Goal: Complete application form

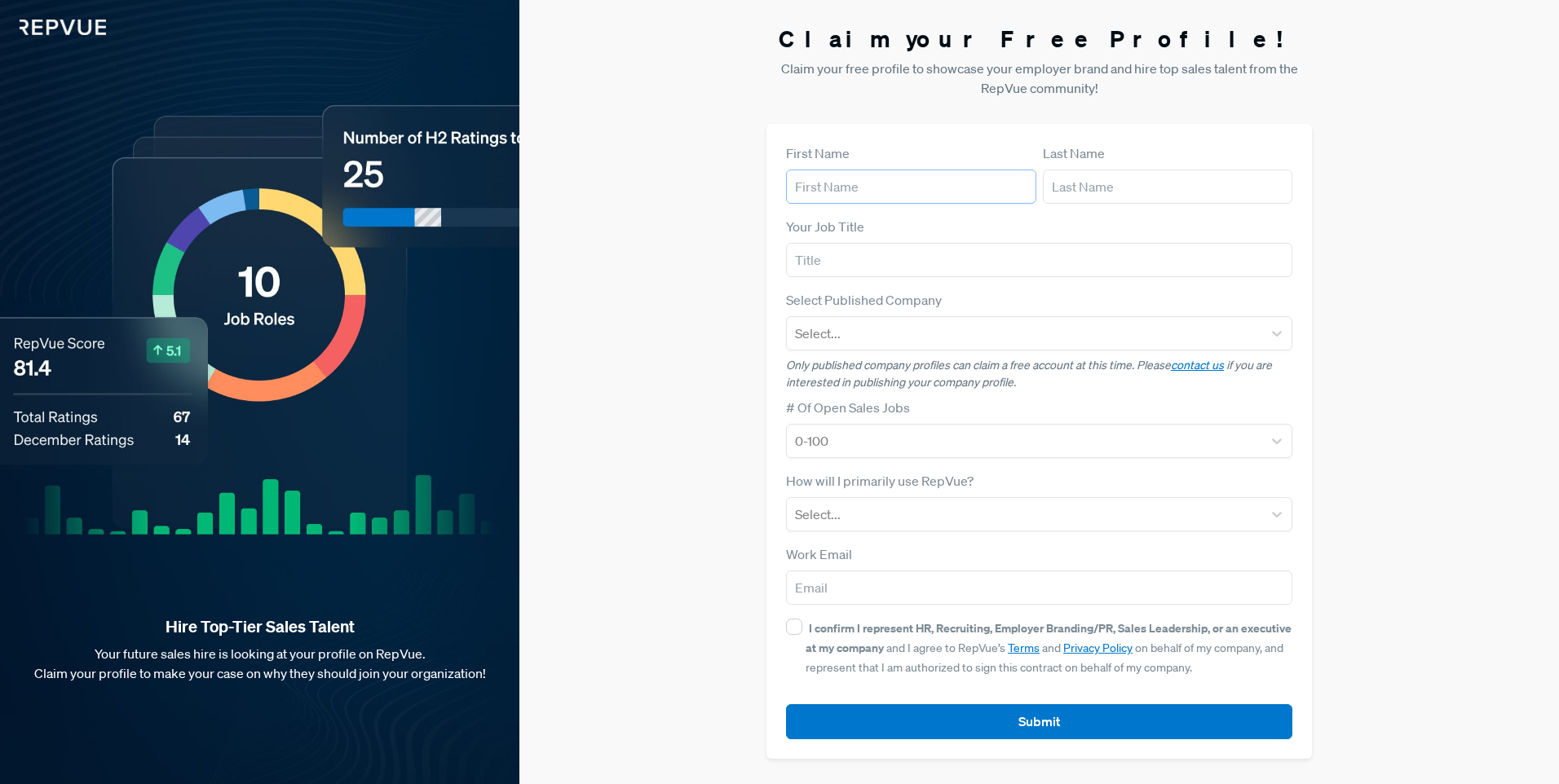
click at [861, 175] on input "text" at bounding box center [911, 186] width 250 height 34
type input "[PERSON_NAME]"
type input "Inhabit"
type input "[PERSON_NAME][EMAIL_ADDRESS][PERSON_NAME][DOMAIN_NAME]"
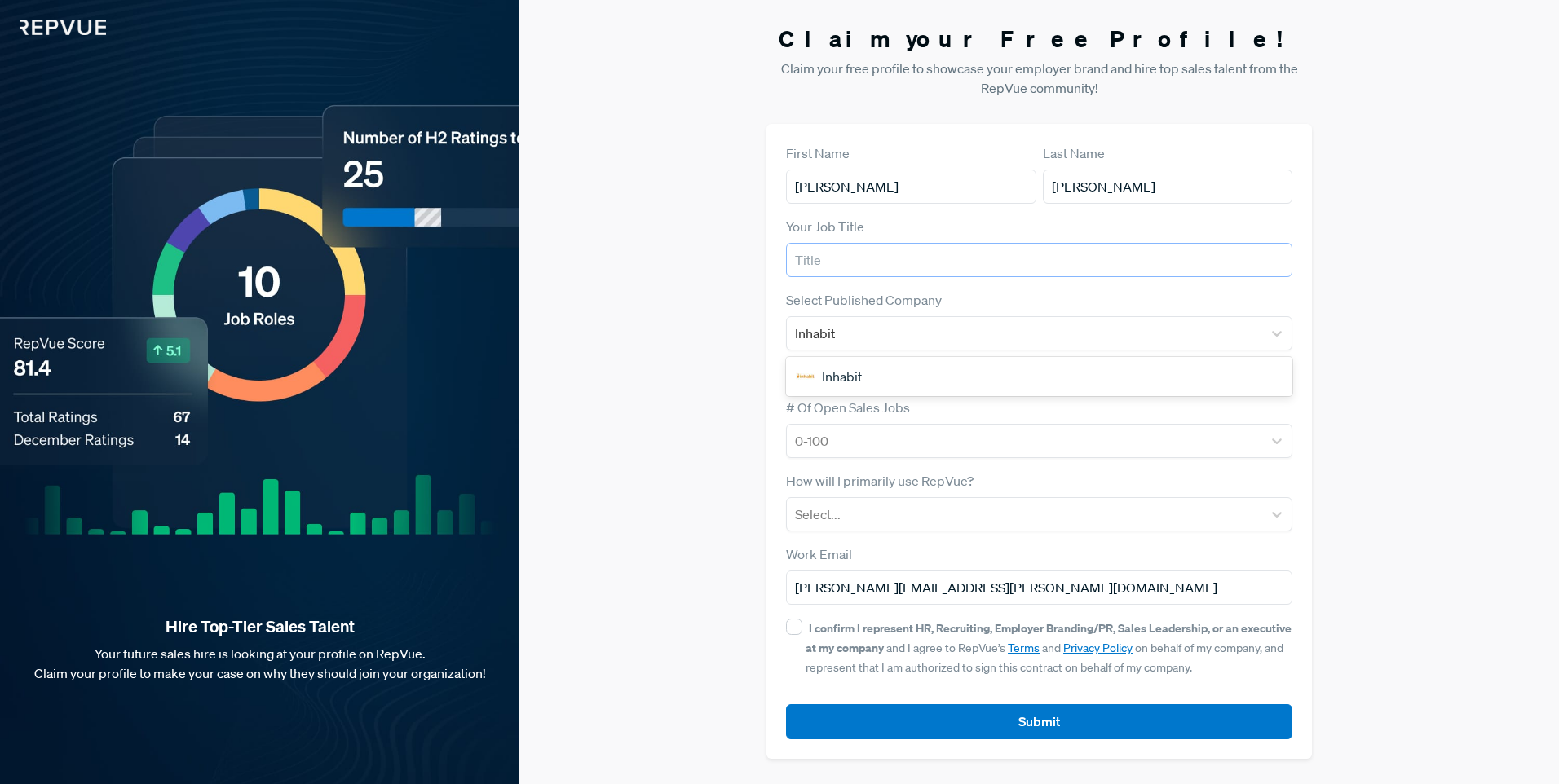
click at [871, 258] on input "text" at bounding box center [1039, 260] width 506 height 34
click at [870, 249] on input "text" at bounding box center [1039, 260] width 506 height 34
drag, startPoint x: 847, startPoint y: 262, endPoint x: 715, endPoint y: 256, distance: 132.1
click at [715, 256] on div "Claim your Free Profile! Claim your free profile to showcase your employer bran…" at bounding box center [1039, 392] width 1040 height 784
type input "HR"
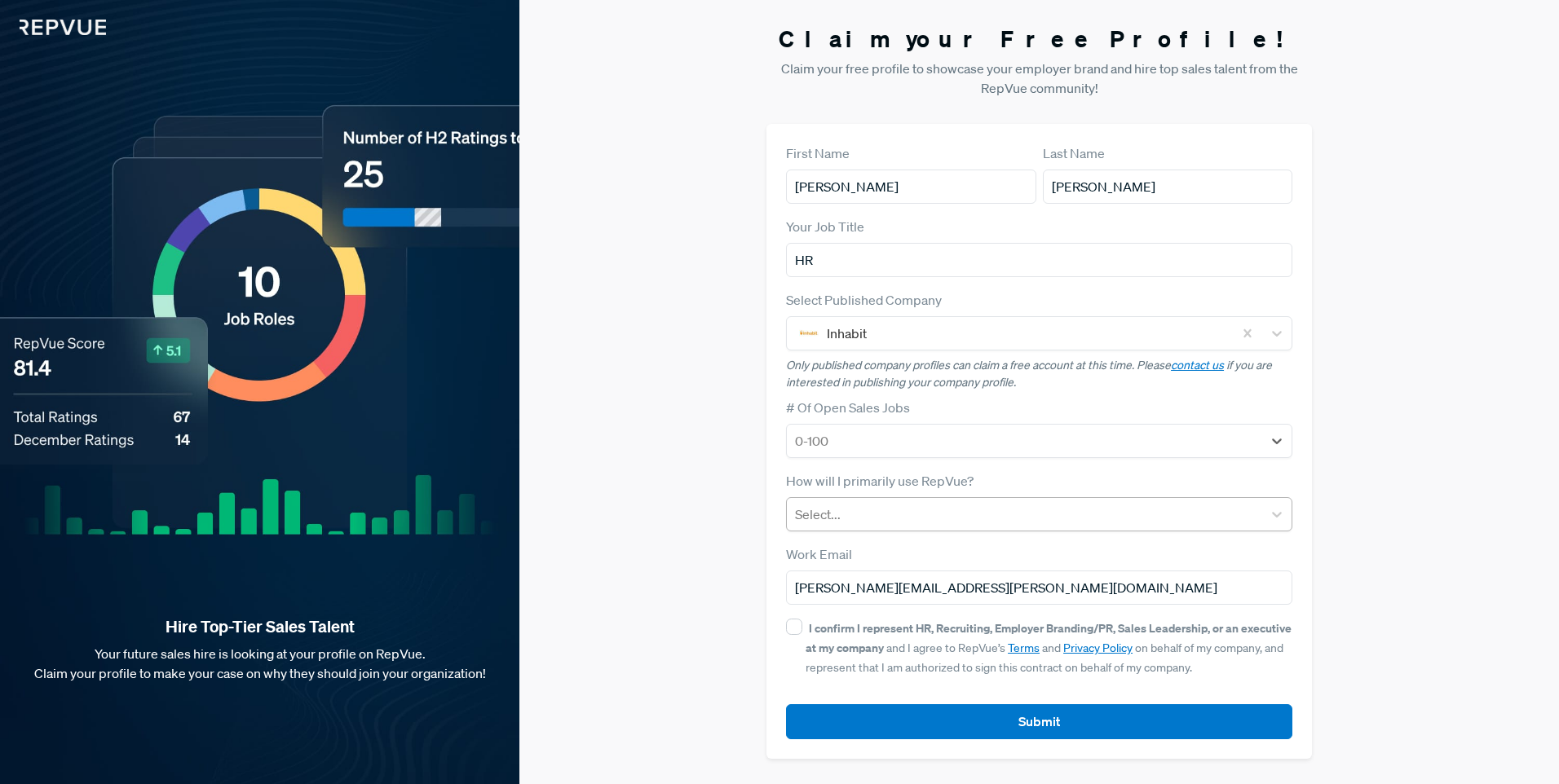
click at [891, 519] on div at bounding box center [1025, 515] width 459 height 23
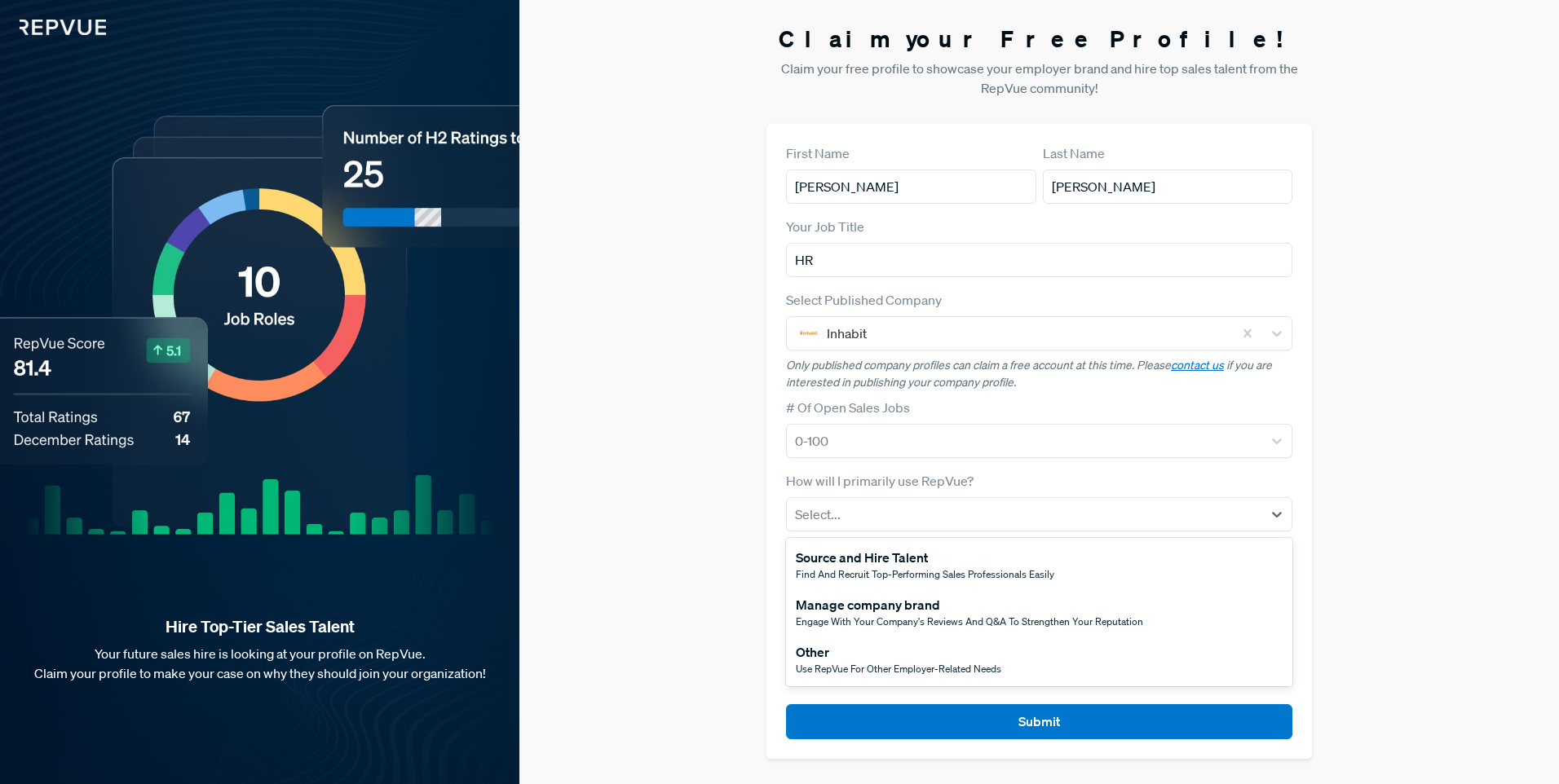
click at [874, 571] on span "Find and recruit top-performing sales professionals easily" at bounding box center [924, 575] width 258 height 14
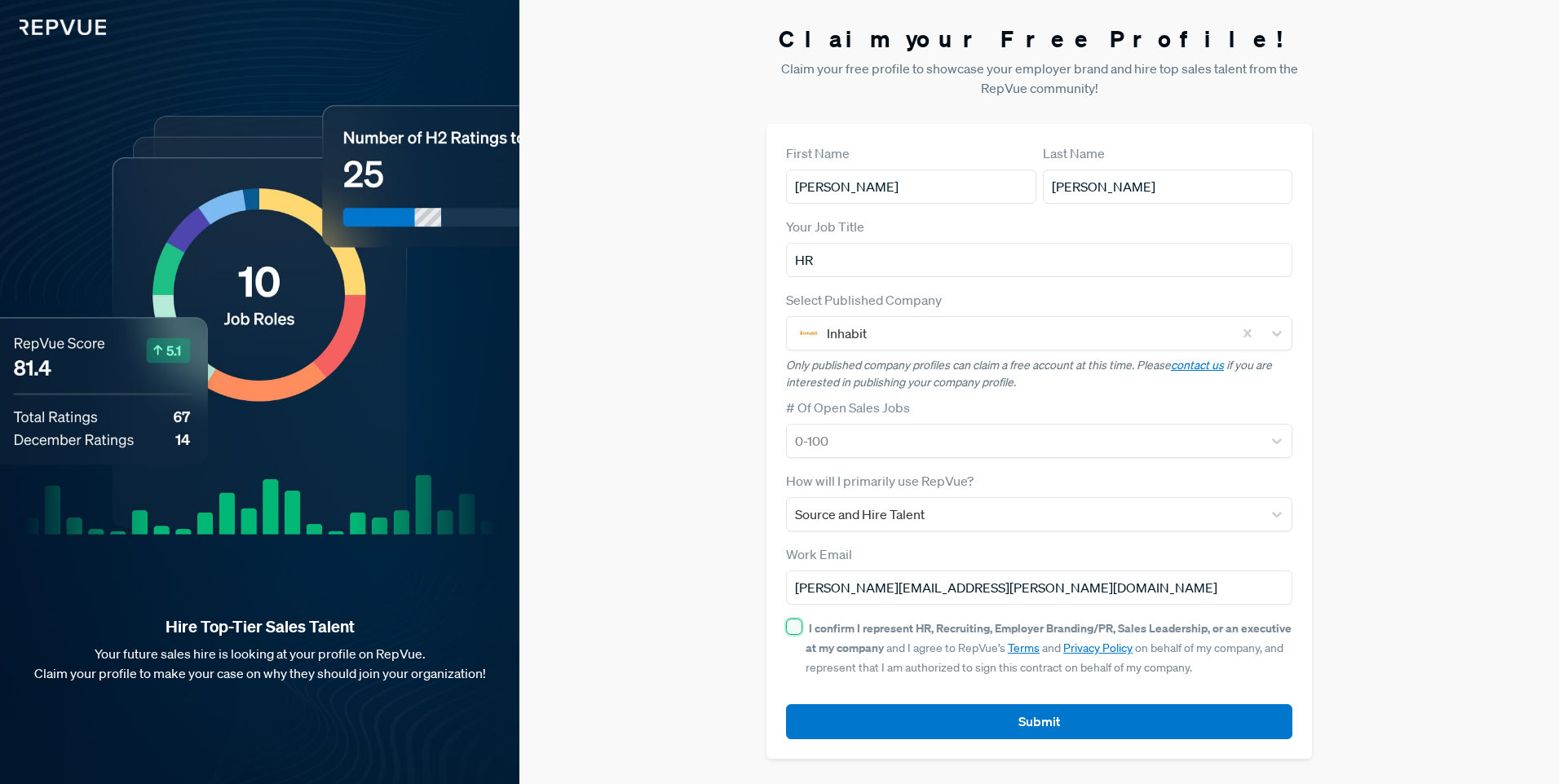
click at [792, 630] on input "I confirm I represent HR, Recruiting, Employer Branding/PR, Sales Leadership, o…" at bounding box center [794, 627] width 17 height 17
checkbox input "true"
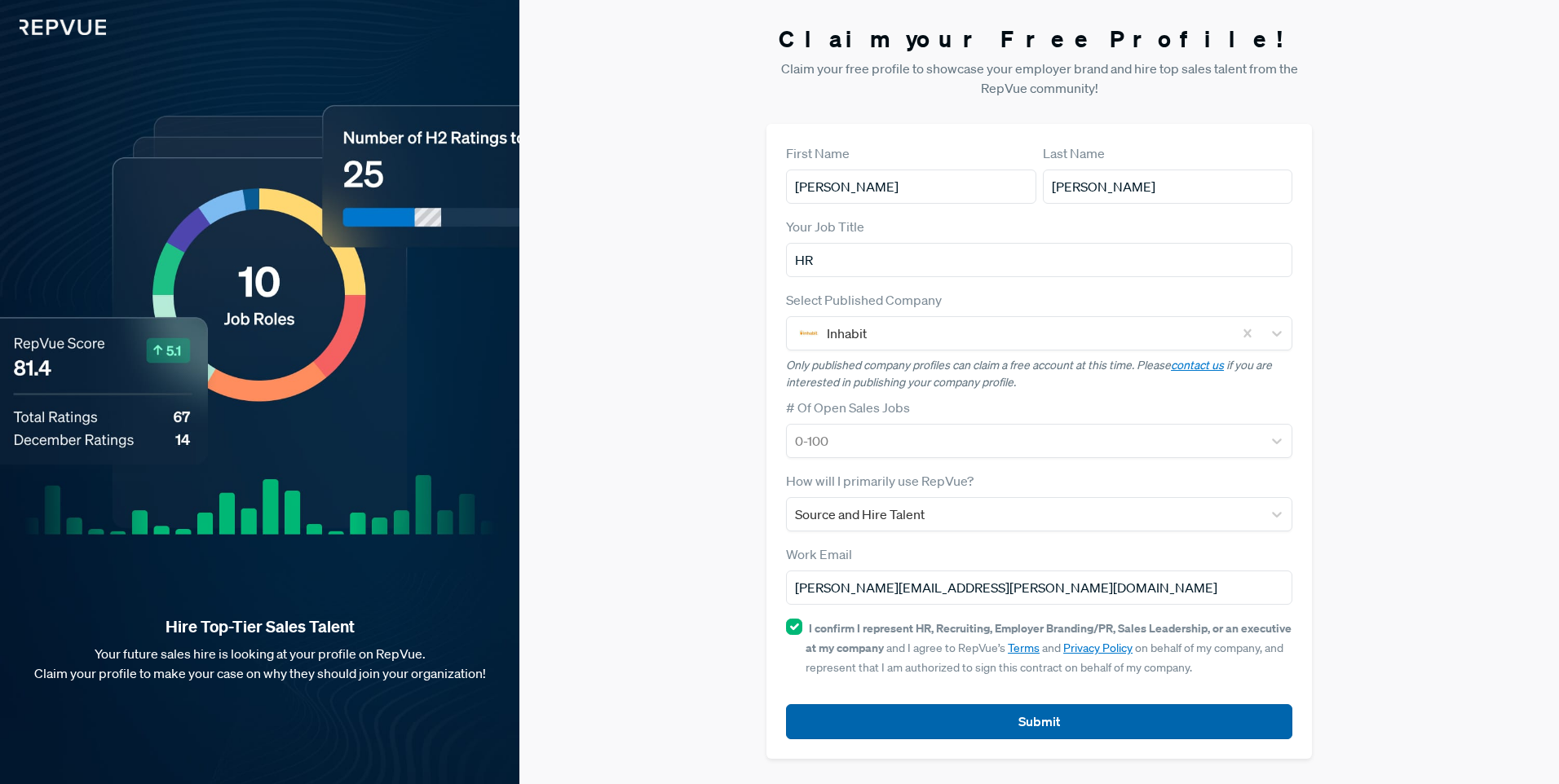
click at [1023, 718] on button "Submit" at bounding box center [1039, 721] width 506 height 35
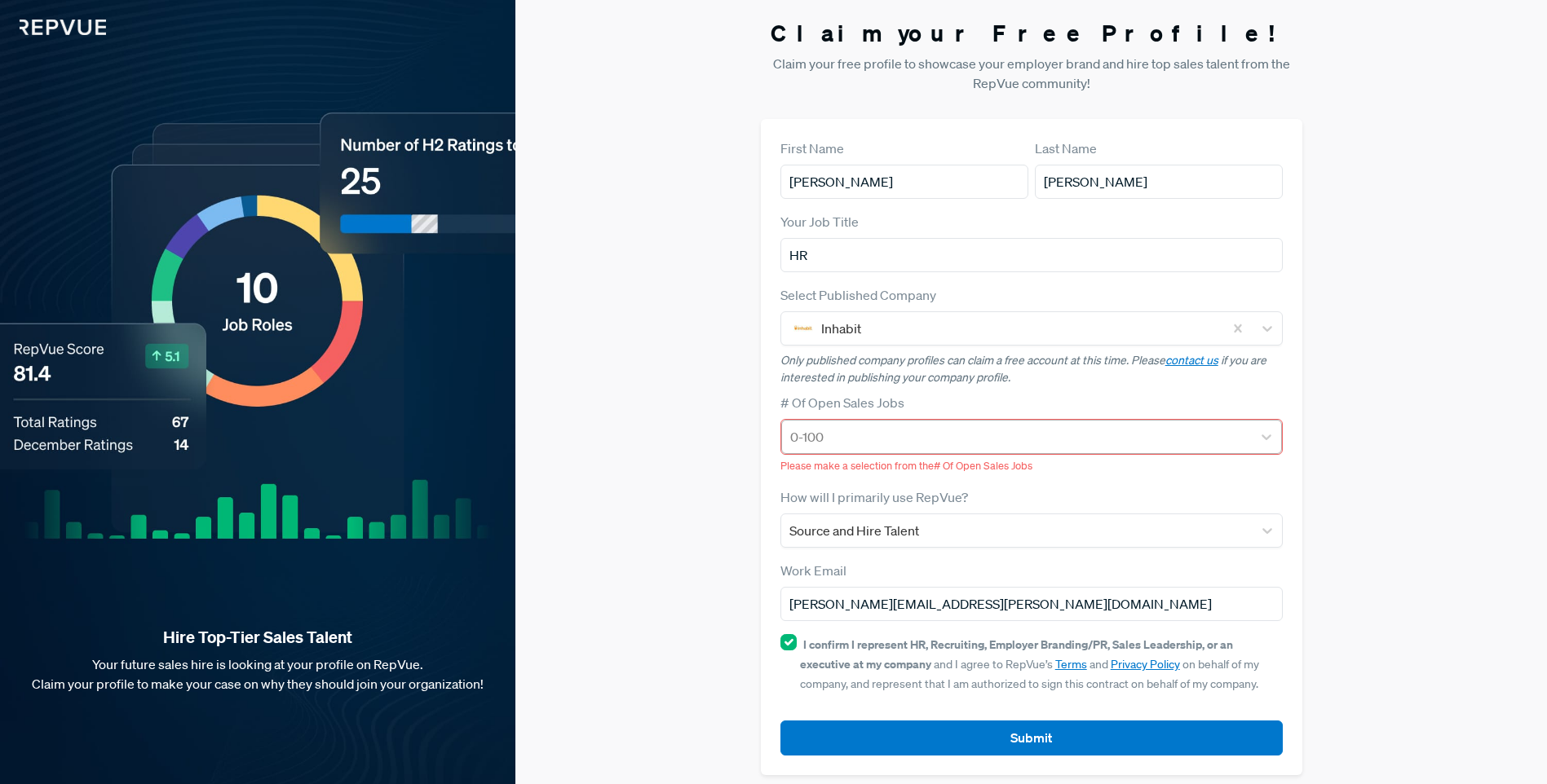
click at [881, 437] on div at bounding box center [1017, 437] width 454 height 23
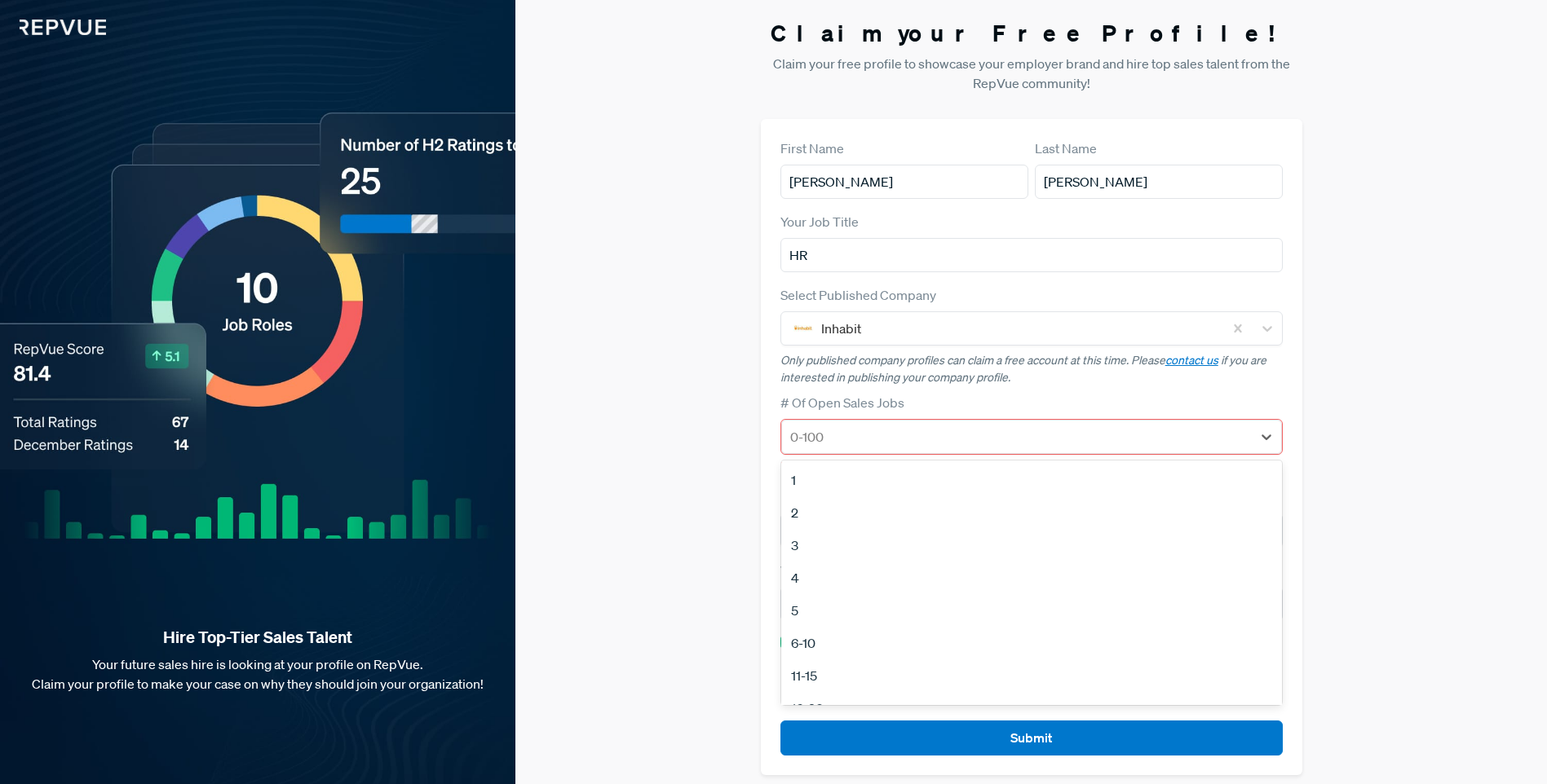
click at [793, 611] on div "5" at bounding box center [1032, 611] width 501 height 33
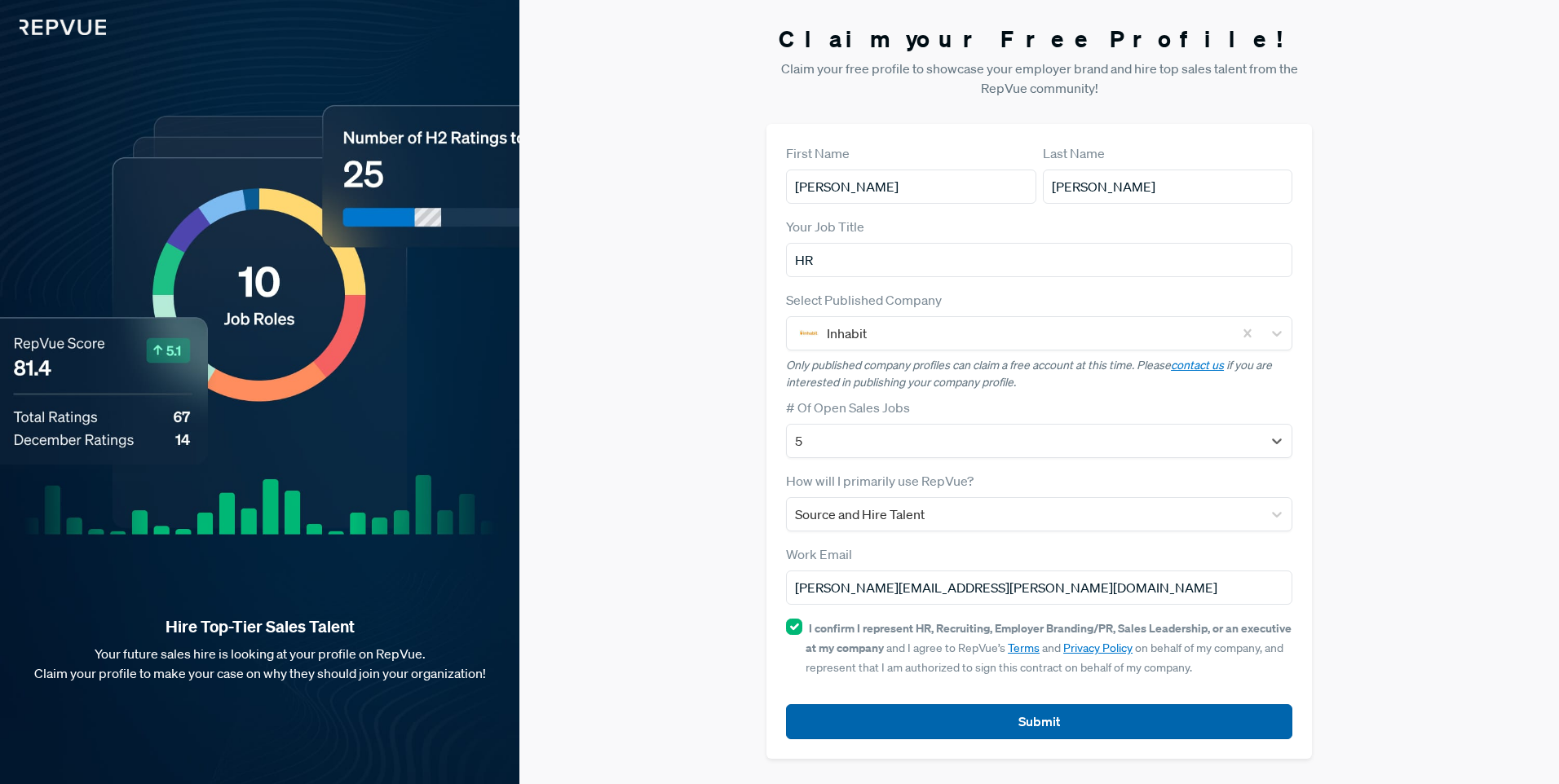
click at [939, 722] on button "Submit" at bounding box center [1039, 721] width 506 height 35
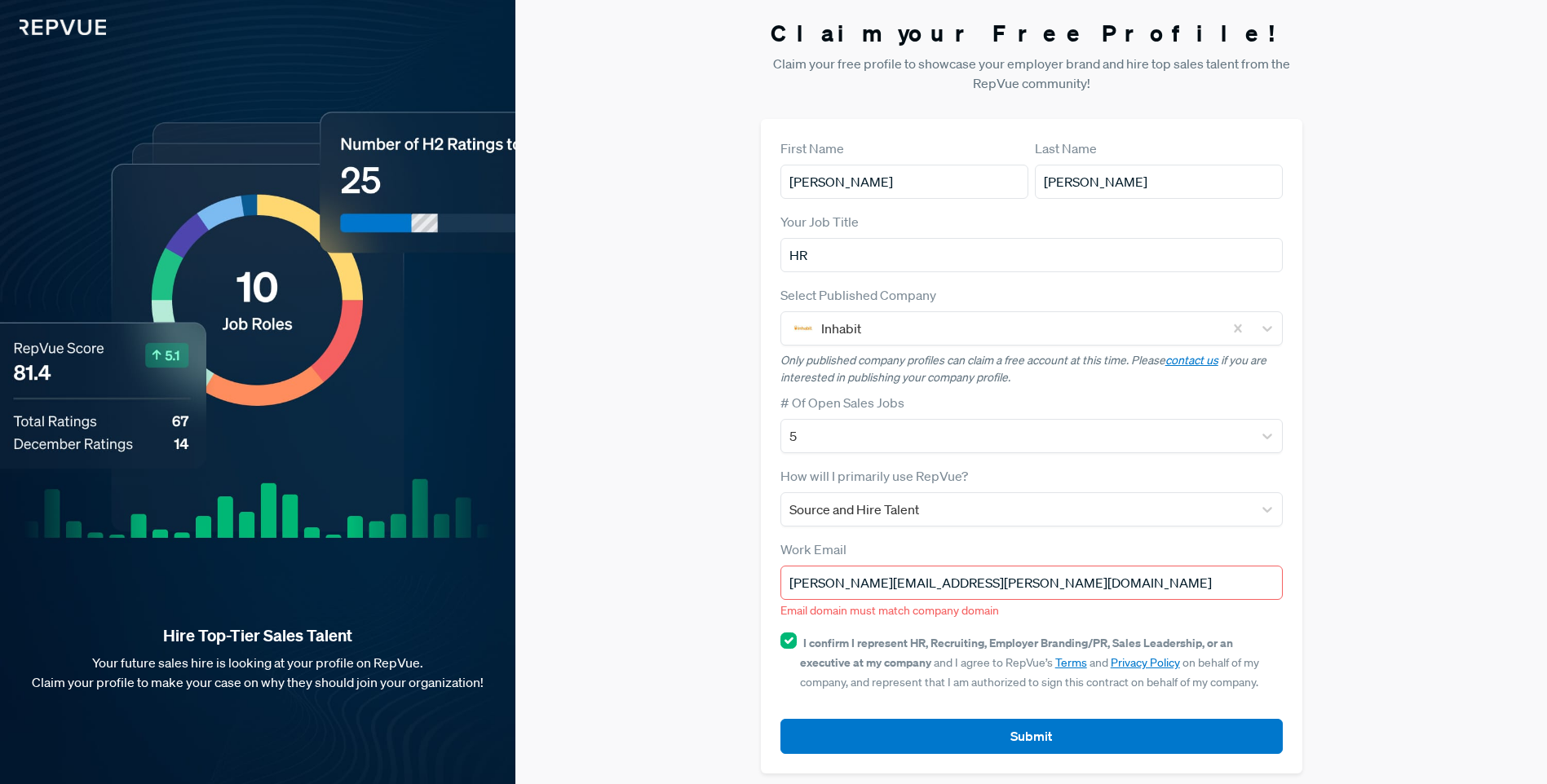
click at [904, 585] on input "[PERSON_NAME][EMAIL_ADDRESS][PERSON_NAME][DOMAIN_NAME]" at bounding box center [1032, 582] width 503 height 34
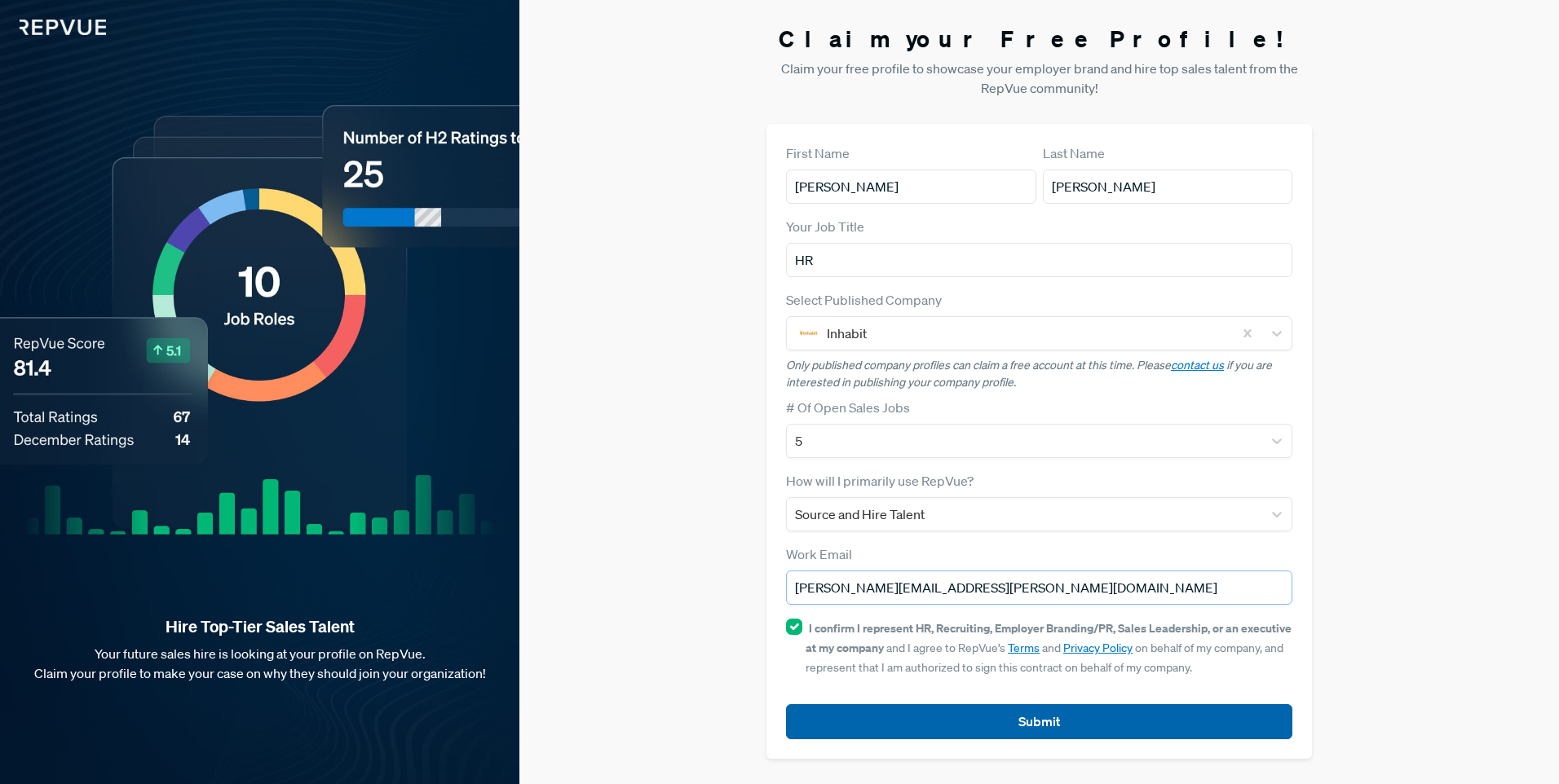
type input "[PERSON_NAME][EMAIL_ADDRESS][PERSON_NAME][DOMAIN_NAME]"
click at [1002, 712] on button "Submit" at bounding box center [1039, 721] width 506 height 35
